Goal: Find specific page/section: Find specific page/section

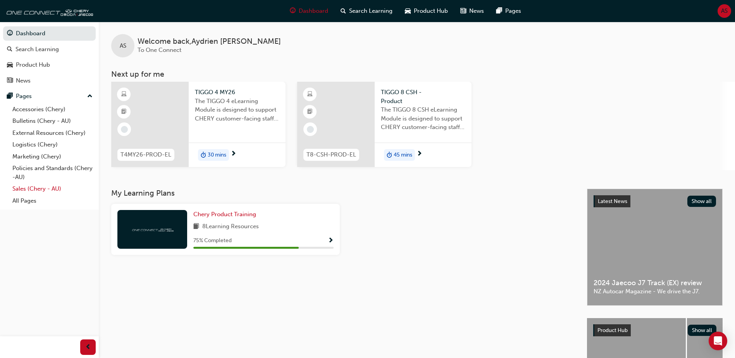
click at [29, 186] on link "Sales (Chery - AU)" at bounding box center [52, 189] width 86 height 12
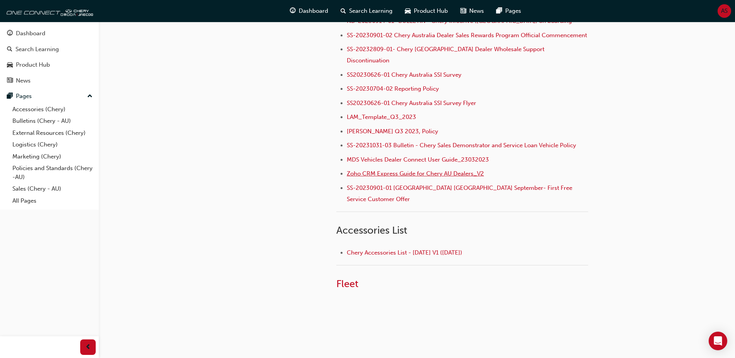
scroll to position [246, 0]
click at [352, 276] on span "Fleet" at bounding box center [347, 282] width 22 height 12
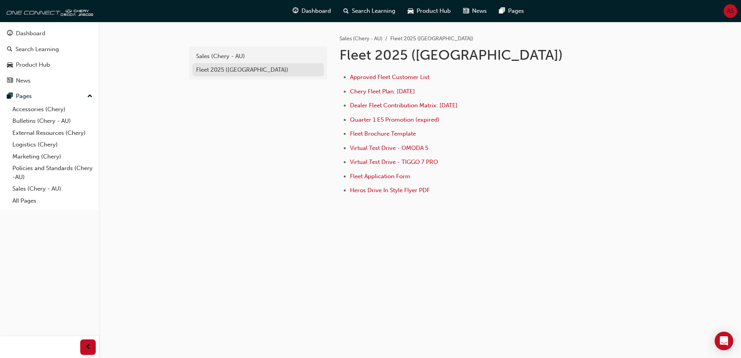
click at [231, 69] on div "Fleet 2025 ([GEOGRAPHIC_DATA])" at bounding box center [258, 70] width 124 height 9
click at [395, 77] on span "Approved Fleet Customer List" at bounding box center [389, 77] width 79 height 7
